Goal: Use online tool/utility: Utilize a website feature to perform a specific function

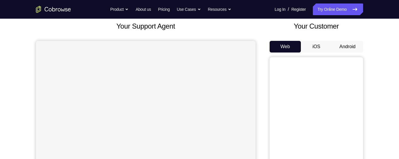
scroll to position [35, 0]
click at [349, 44] on button "Android" at bounding box center [347, 47] width 31 height 12
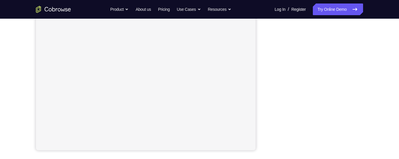
scroll to position [122, 0]
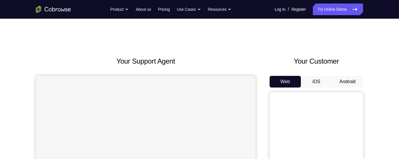
click at [344, 79] on button "Android" at bounding box center [347, 82] width 31 height 12
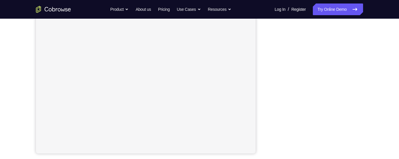
scroll to position [116, 0]
